Goal: Find specific page/section: Find specific page/section

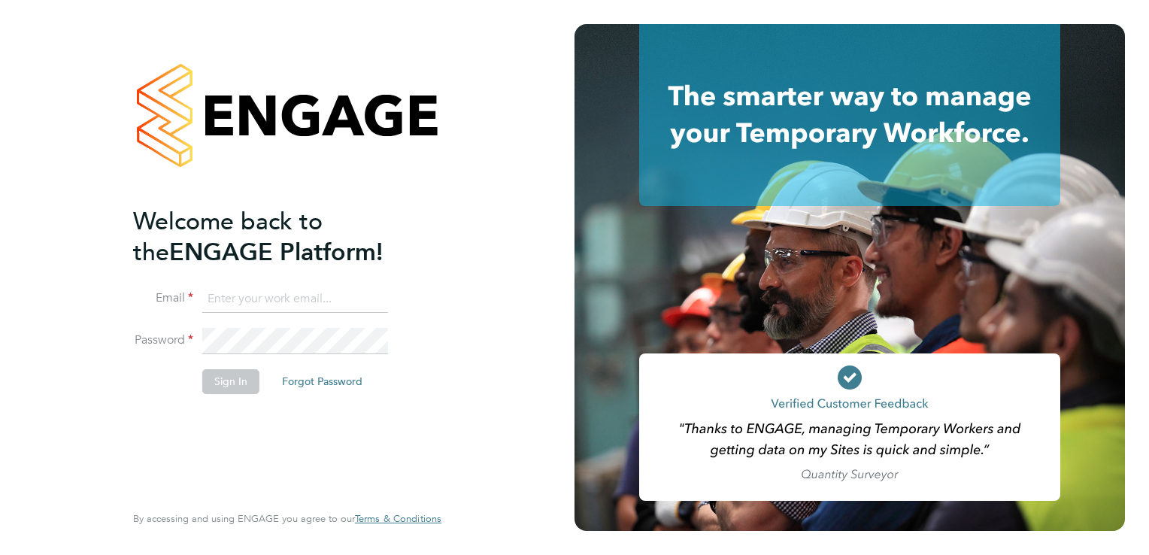
type input "aaron.dawson@buildrec.com"
click at [223, 375] on button "Sign In" at bounding box center [230, 381] width 57 height 24
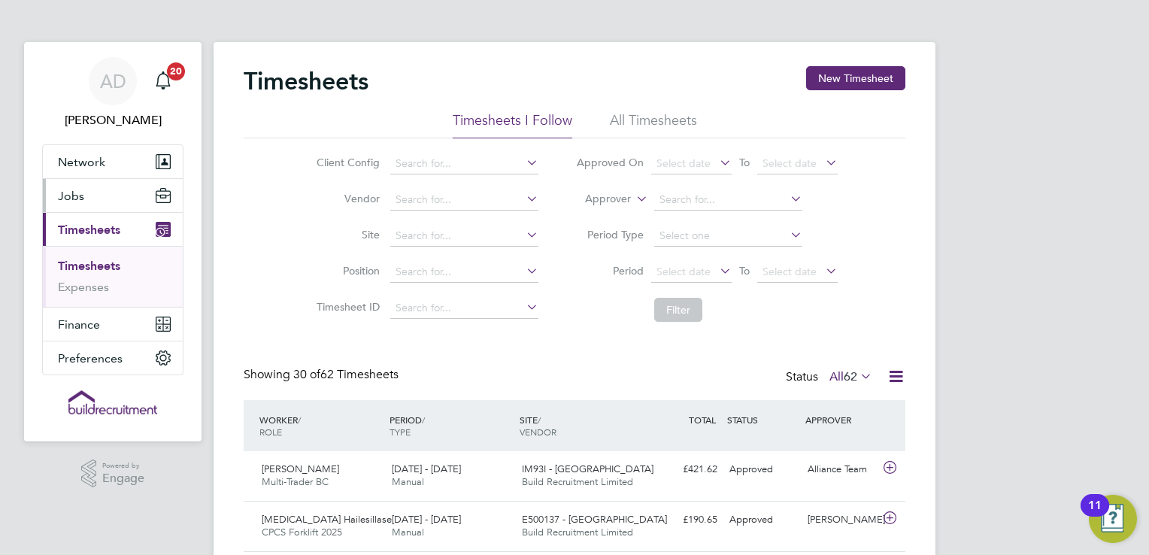
click at [67, 199] on span "Jobs" at bounding box center [71, 196] width 26 height 14
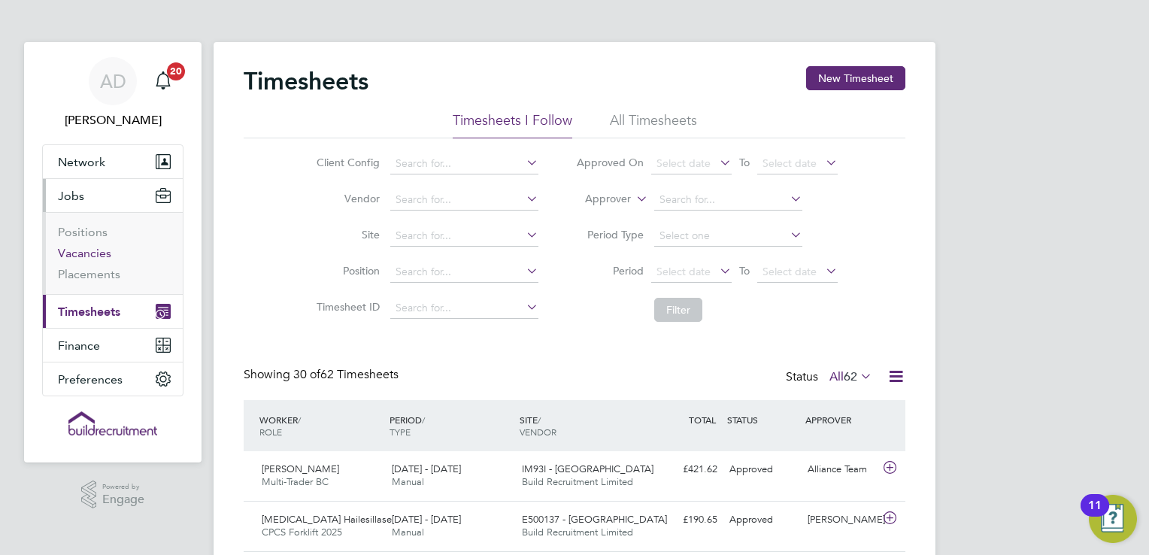
click at [93, 254] on link "Vacancies" at bounding box center [84, 253] width 53 height 14
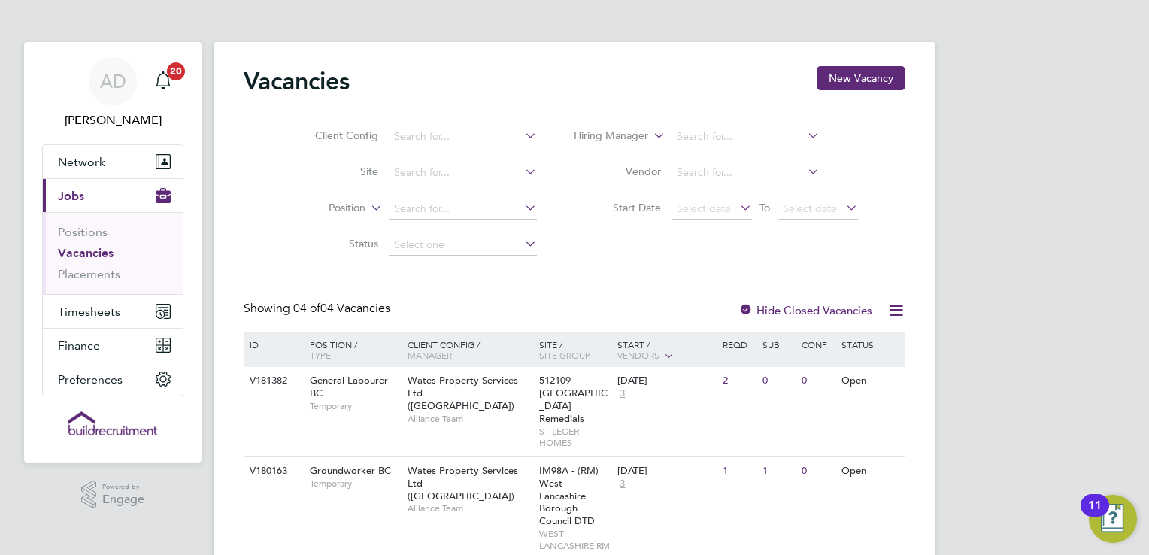
click at [1103, 223] on div "AD Aaron Dawson Notifications 20 Applications: Network Businesses Sites Workers…" at bounding box center [574, 410] width 1149 height 820
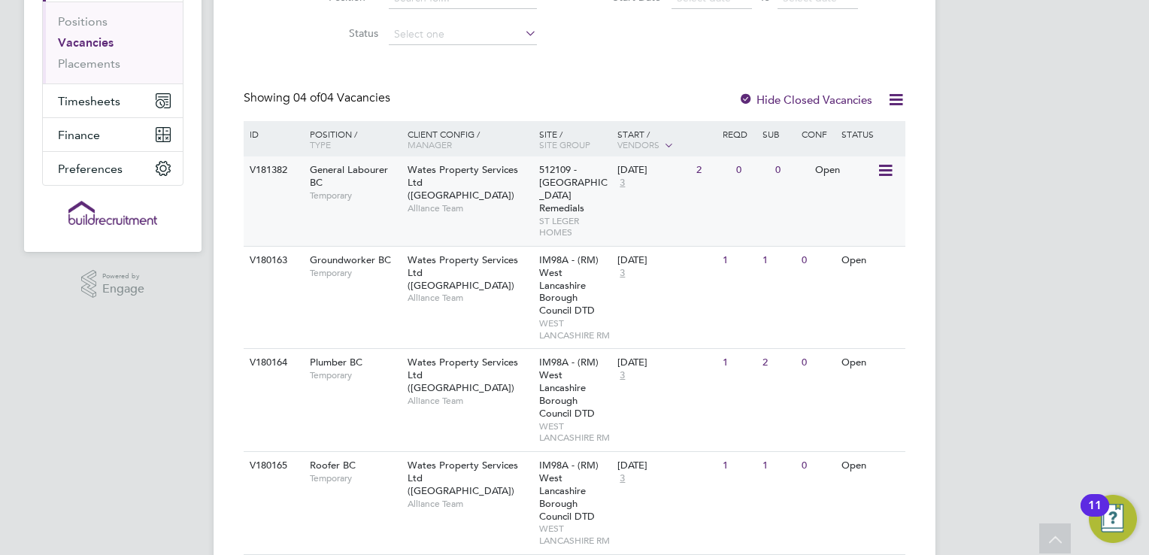
click at [886, 177] on icon at bounding box center [884, 171] width 15 height 18
click at [858, 201] on li "View Details" at bounding box center [849, 205] width 87 height 21
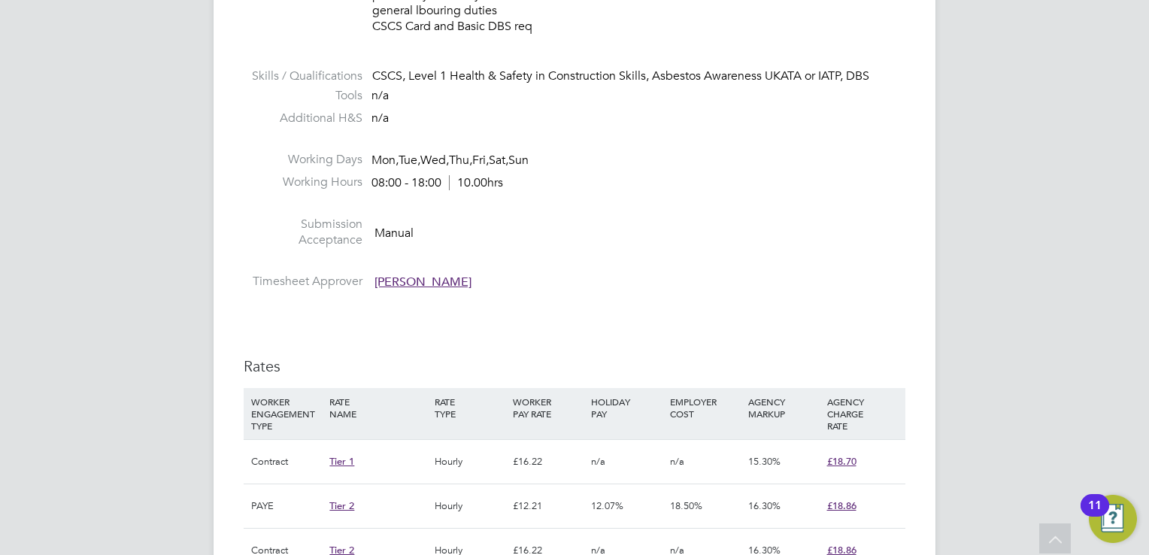
scroll to position [692, 0]
